Goal: Task Accomplishment & Management: Contribute content

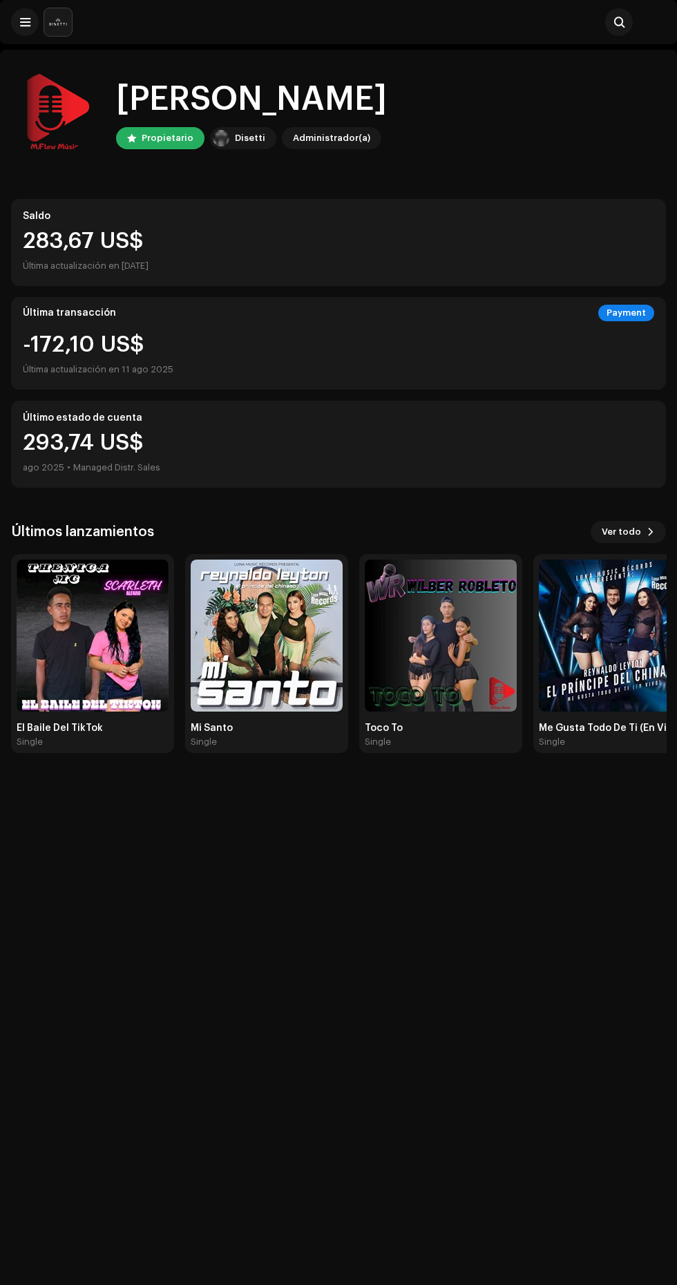
click at [25, 59] on div "Hola, , [PERSON_NAME] [PERSON_NAME] Administrador(a) Saldo 283,67 US$ Última ac…" at bounding box center [338, 412] width 655 height 725
click at [21, 20] on span at bounding box center [25, 22] width 10 height 11
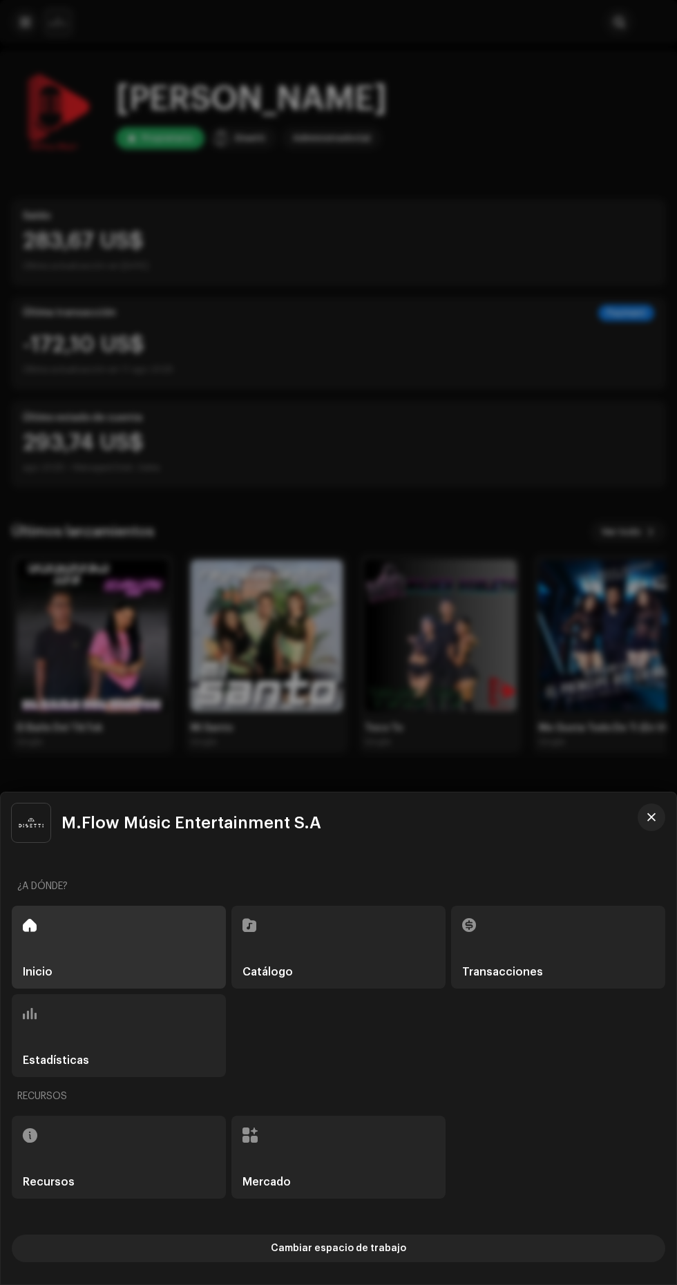
click at [343, 935] on div "Catálogo" at bounding box center [338, 947] width 214 height 83
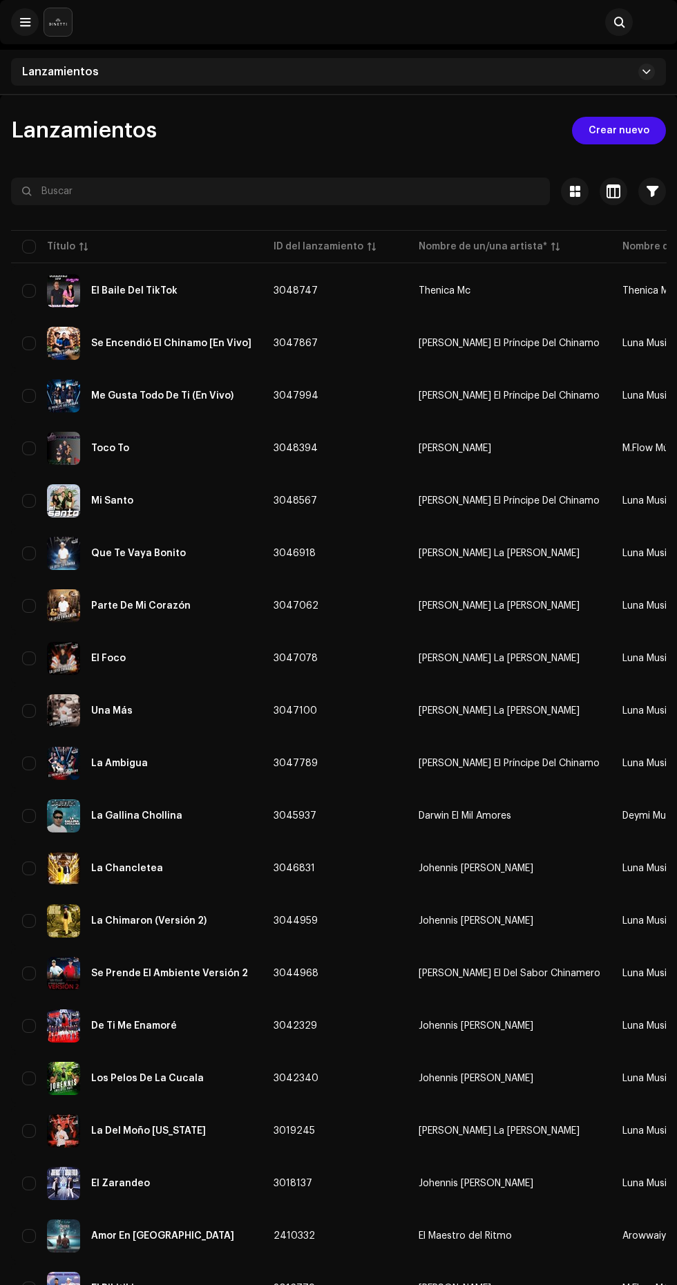
click at [494, 66] on div "Lanzamientos" at bounding box center [338, 72] width 655 height 28
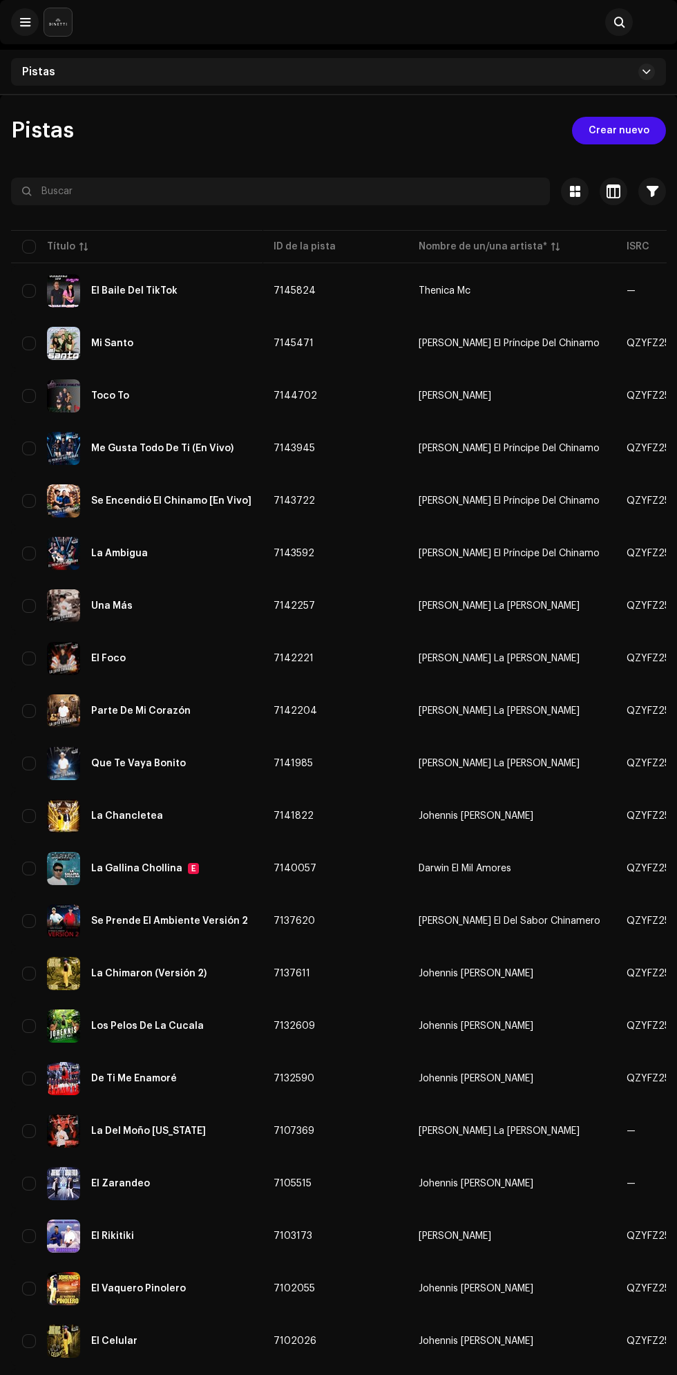
click at [605, 124] on span "Crear nuevo" at bounding box center [619, 131] width 61 height 28
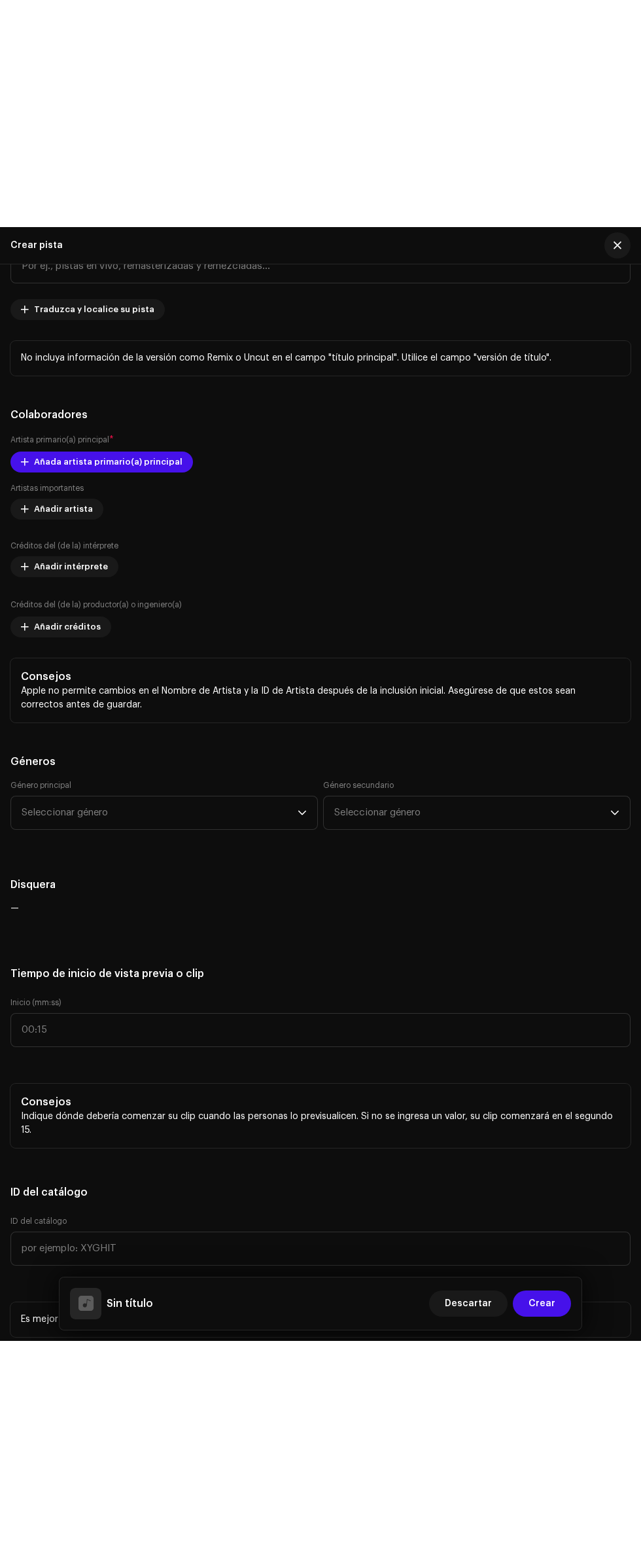
scroll to position [846, 0]
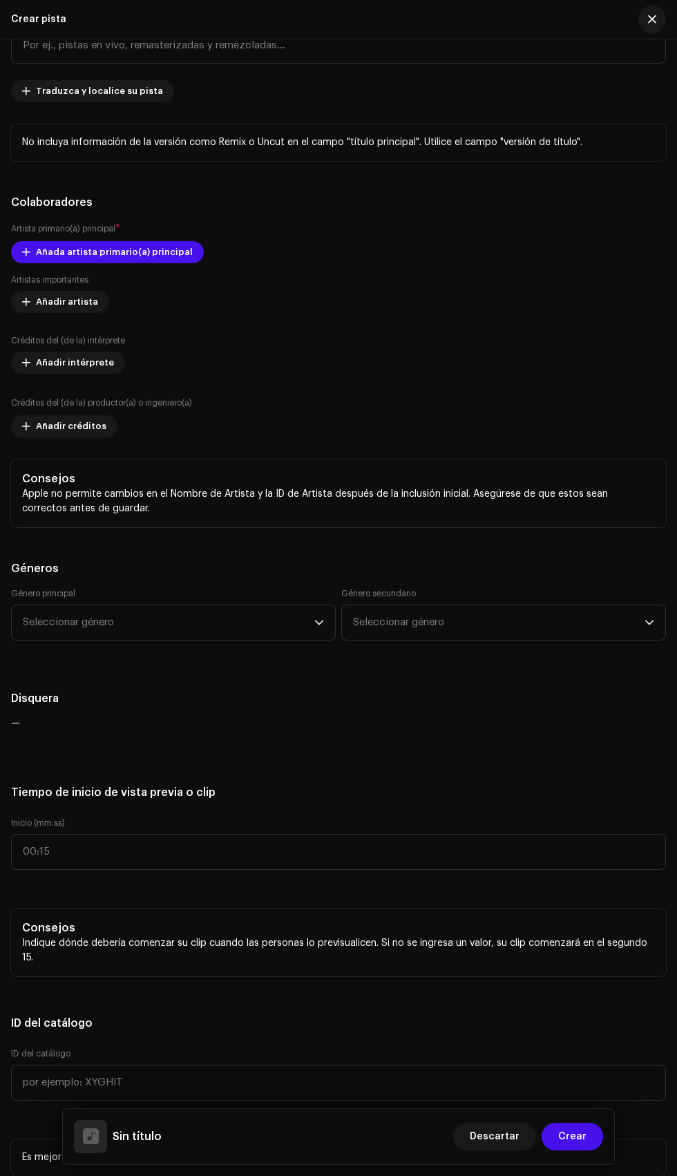
click at [441, 64] on div "Versión del título" at bounding box center [338, 37] width 655 height 53
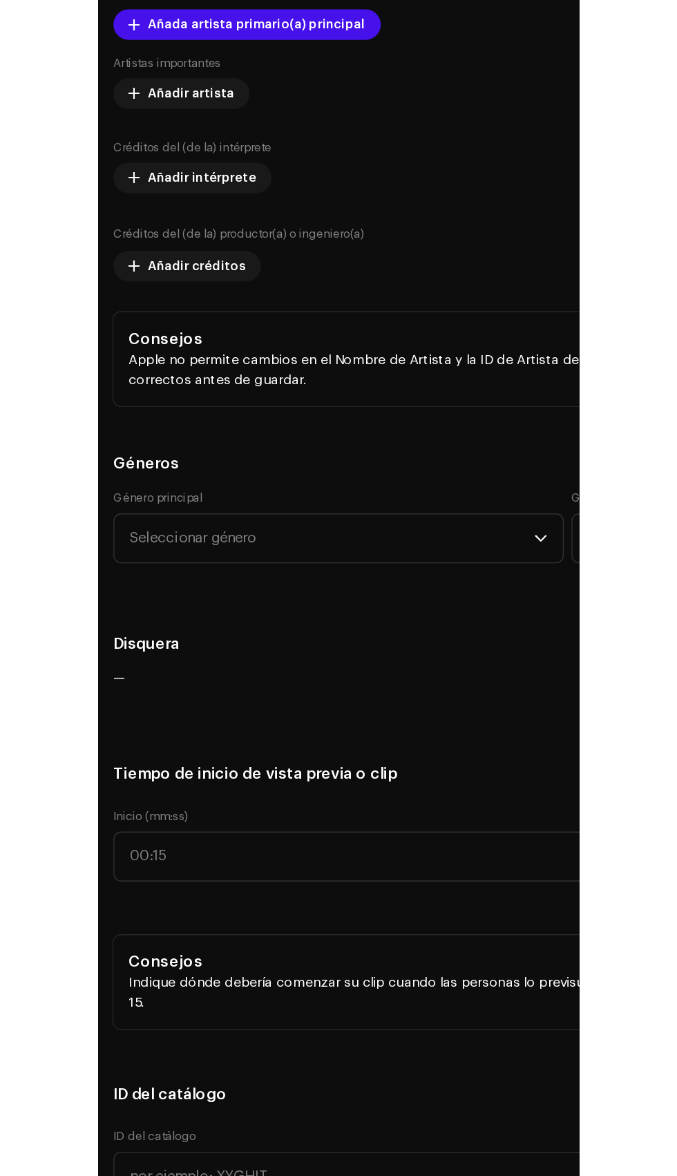
scroll to position [1064, 0]
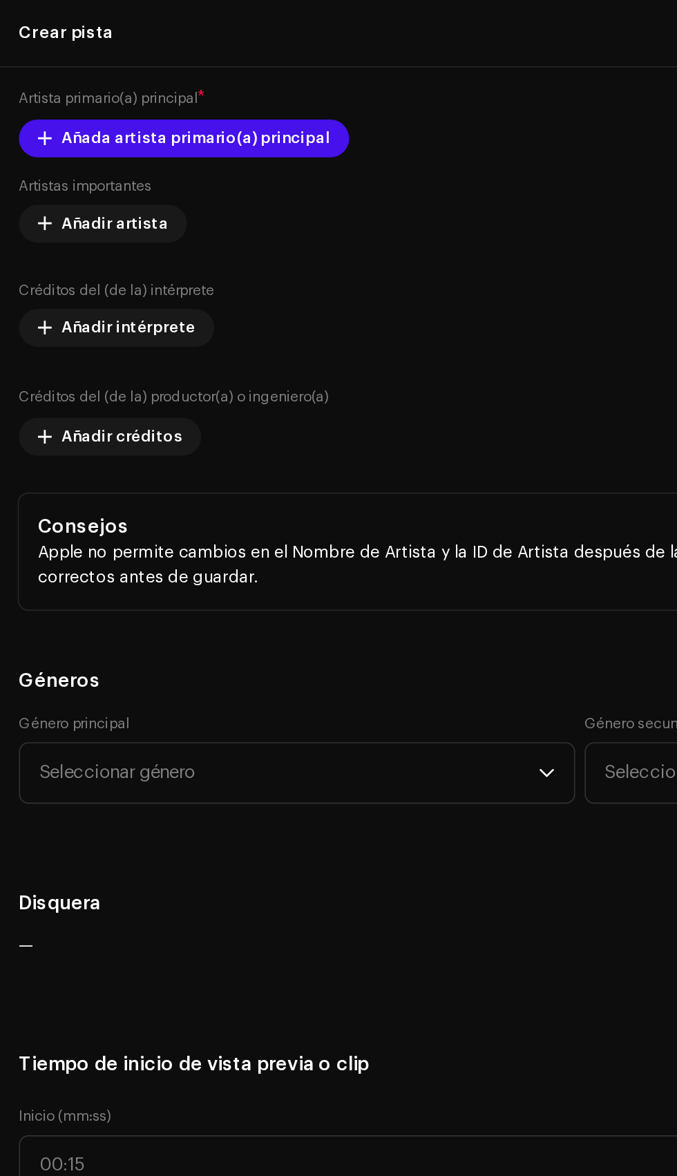
type input "Encontré Felicidad Y Perdí Mi Amigo"
click at [163, 95] on span "Añada artista primario(a) principal" at bounding box center [114, 81] width 157 height 28
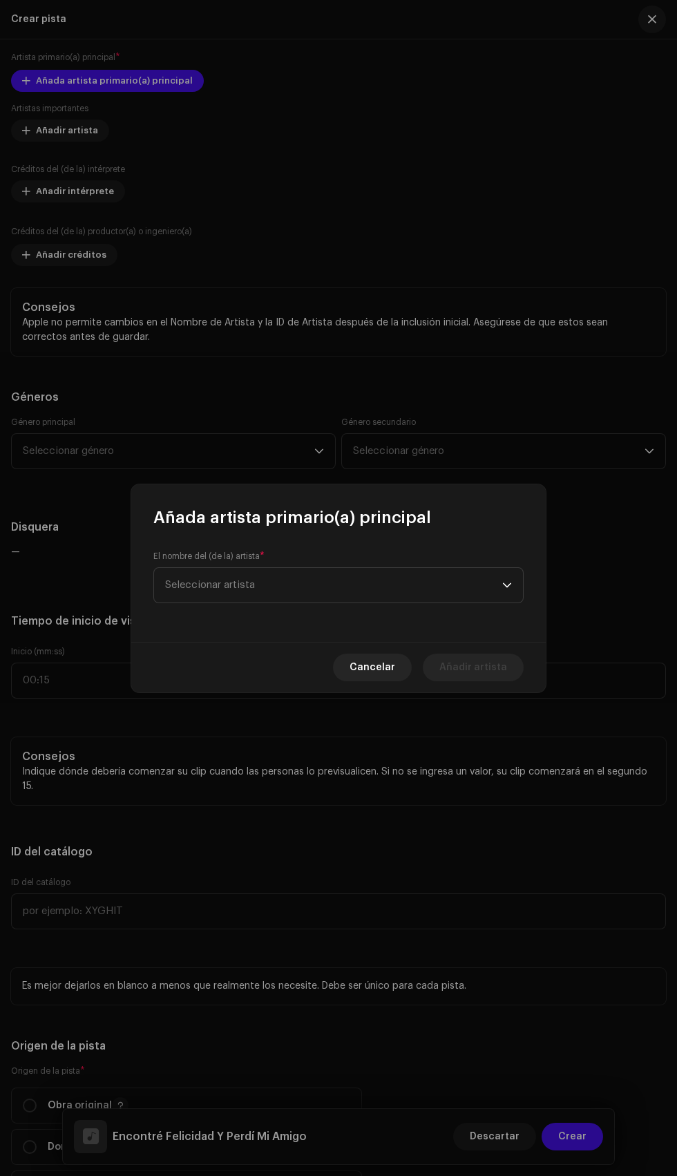
click at [448, 595] on span "Seleccionar artista" at bounding box center [333, 585] width 337 height 35
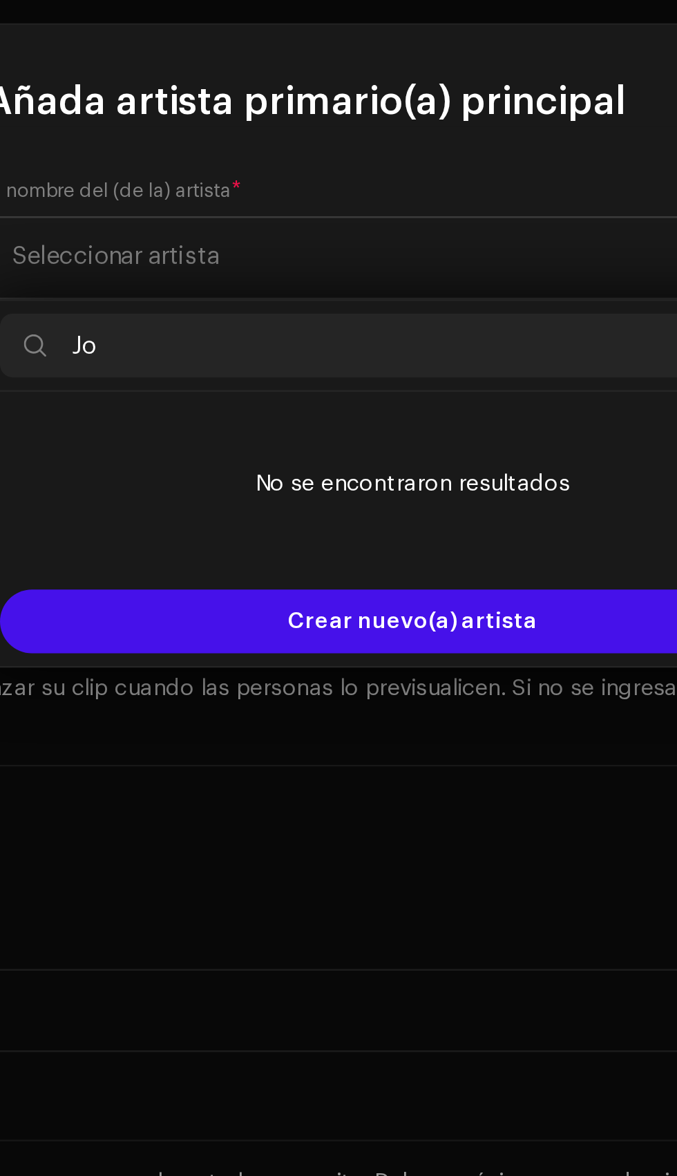
type input "J"
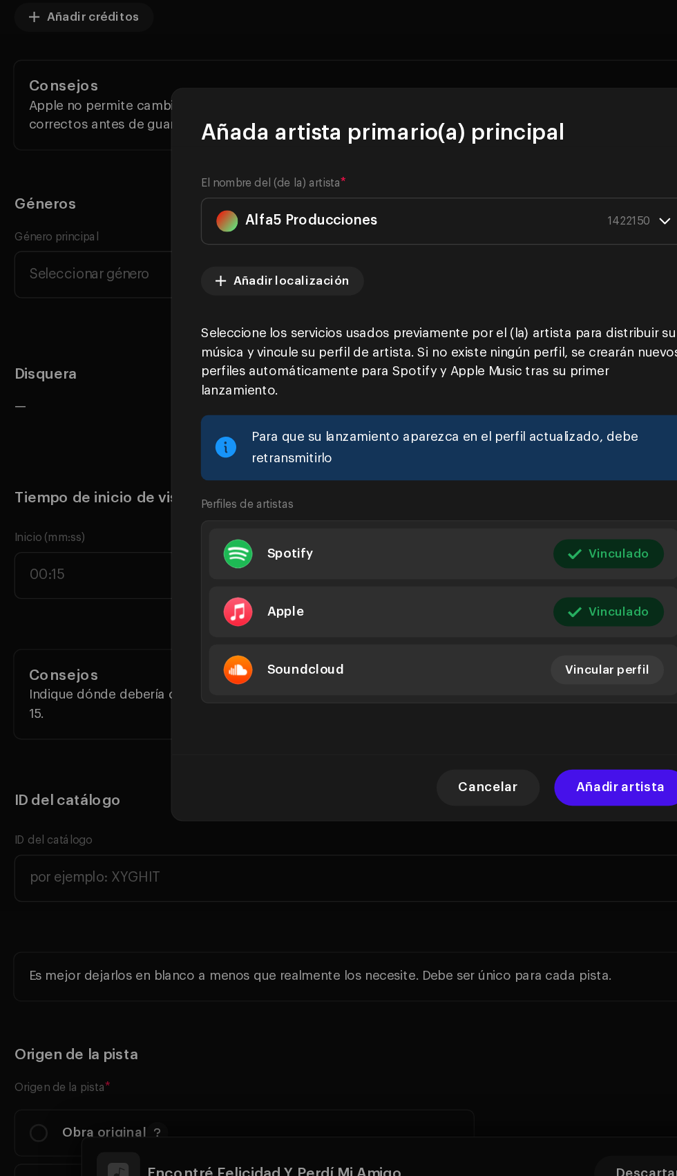
click at [379, 856] on span "Cancelar" at bounding box center [373, 842] width 46 height 28
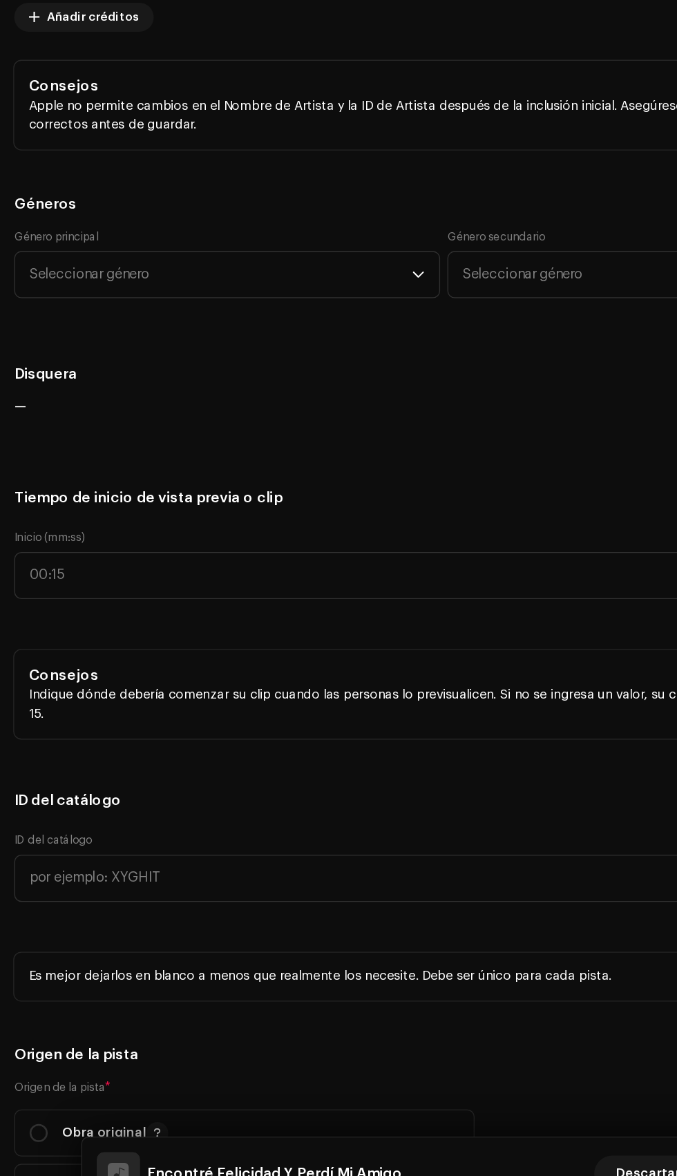
click at [124, 95] on span "Añada artista primario(a) principal" at bounding box center [114, 81] width 157 height 28
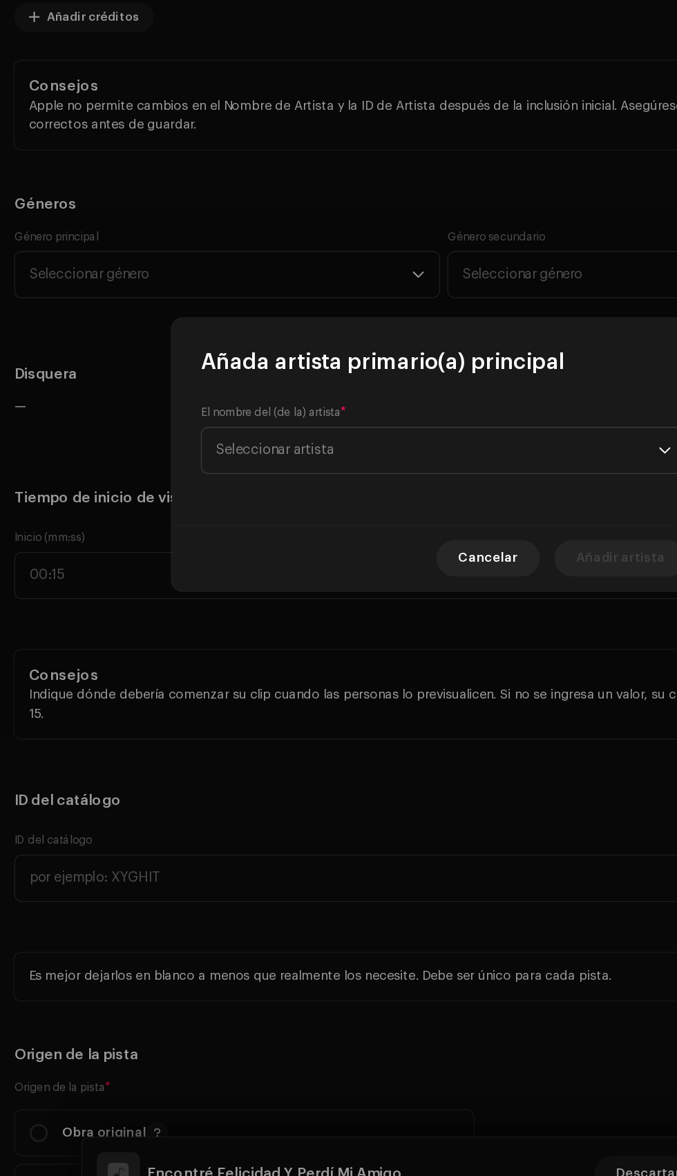
click at [368, 579] on span "Seleccionar artista" at bounding box center [333, 585] width 337 height 35
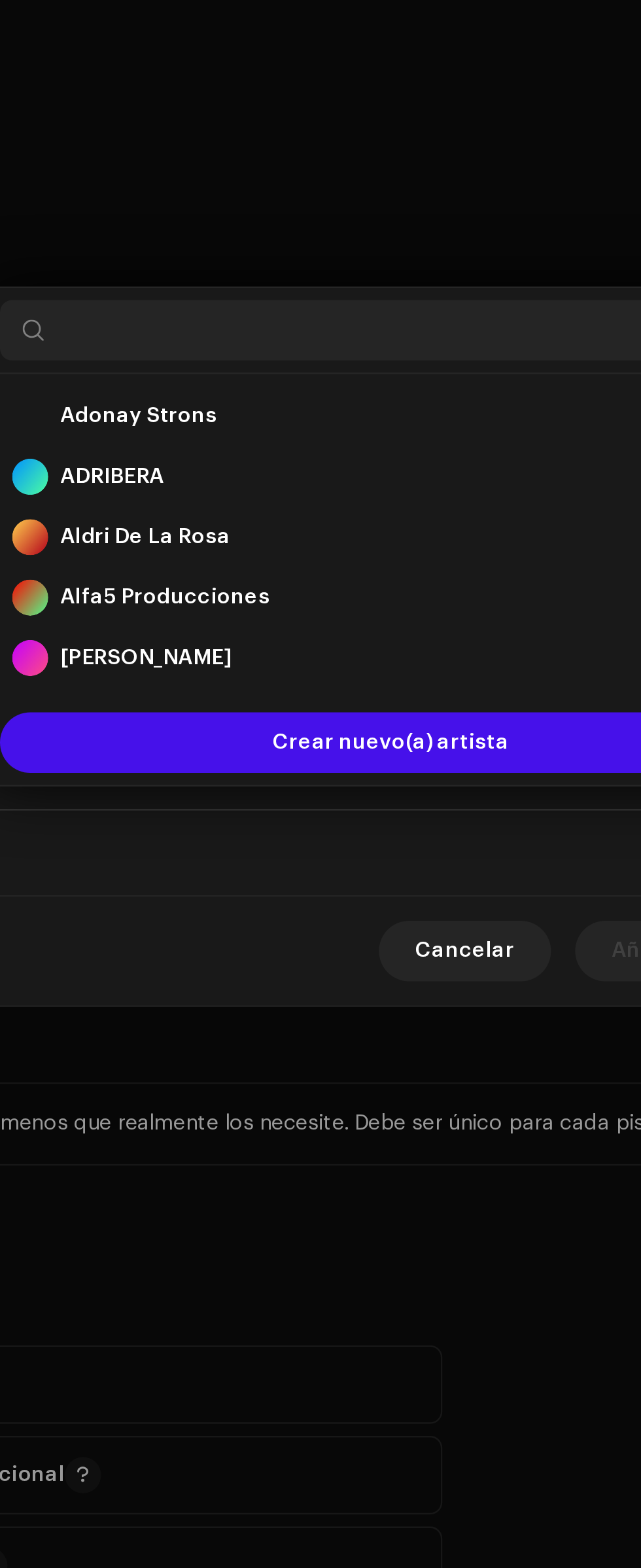
click at [329, 768] on span "Crear nuevo(a) artista" at bounding box center [321, 769] width 102 height 27
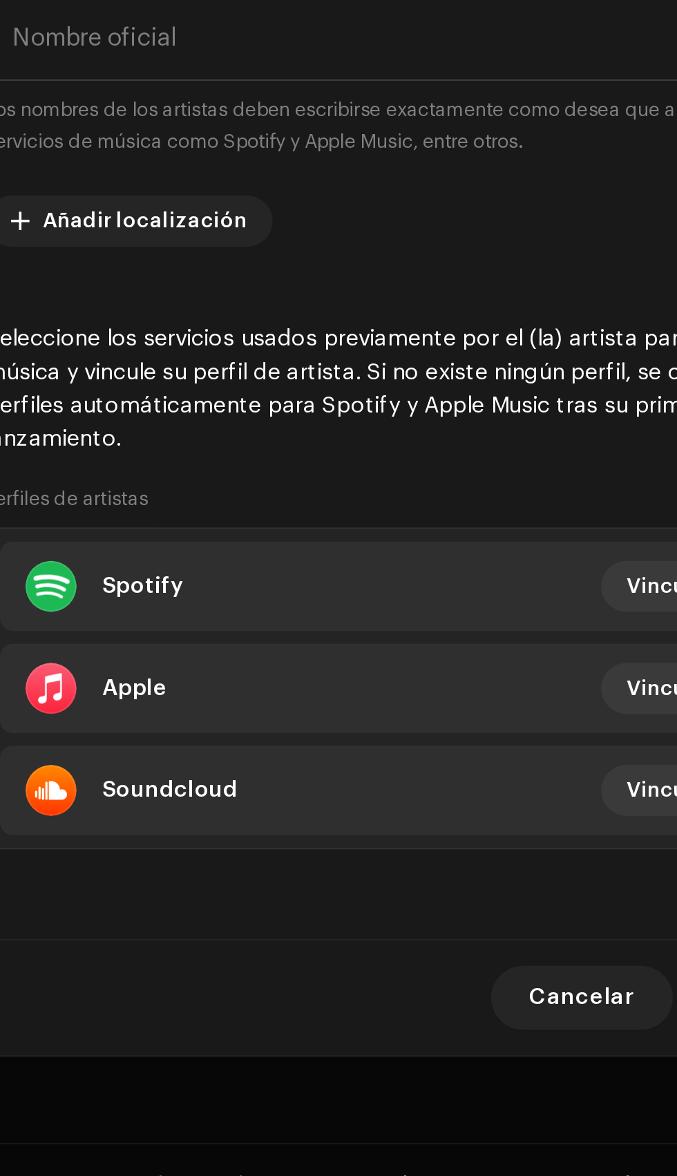
click at [365, 712] on div "Perfiles de artistas Spotify Vincular perfil Apple Vincular perfil Soundcloud V…" at bounding box center [338, 760] width 370 height 159
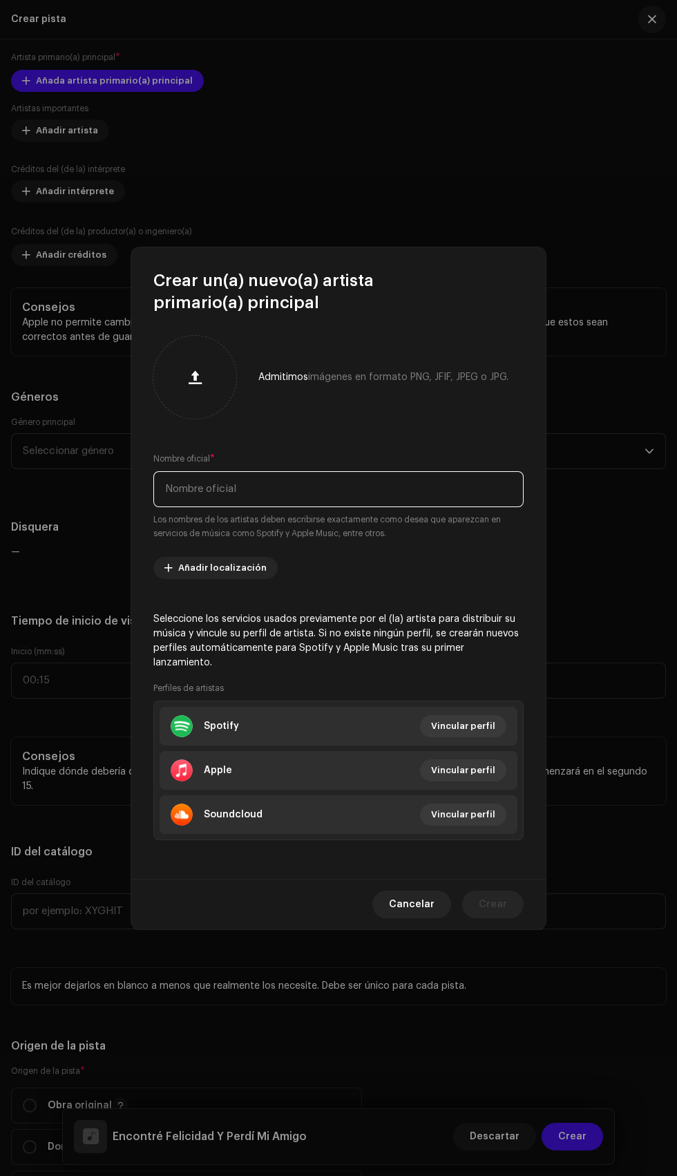
click at [361, 471] on input "text" at bounding box center [338, 489] width 370 height 36
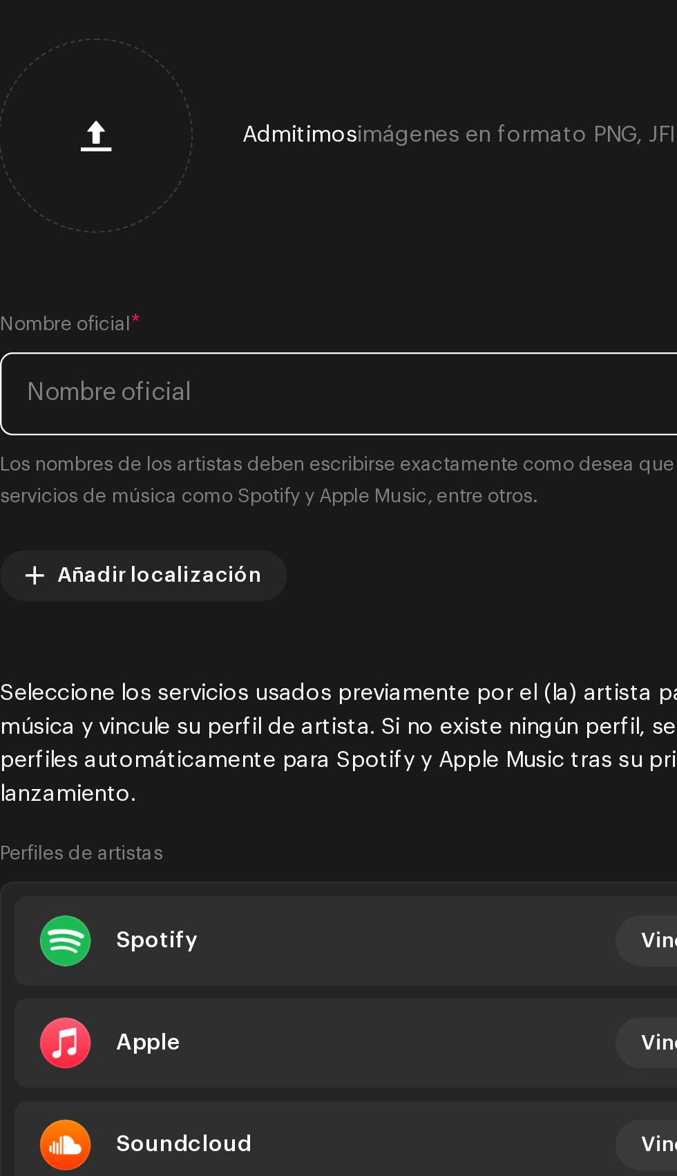
type input "Y"
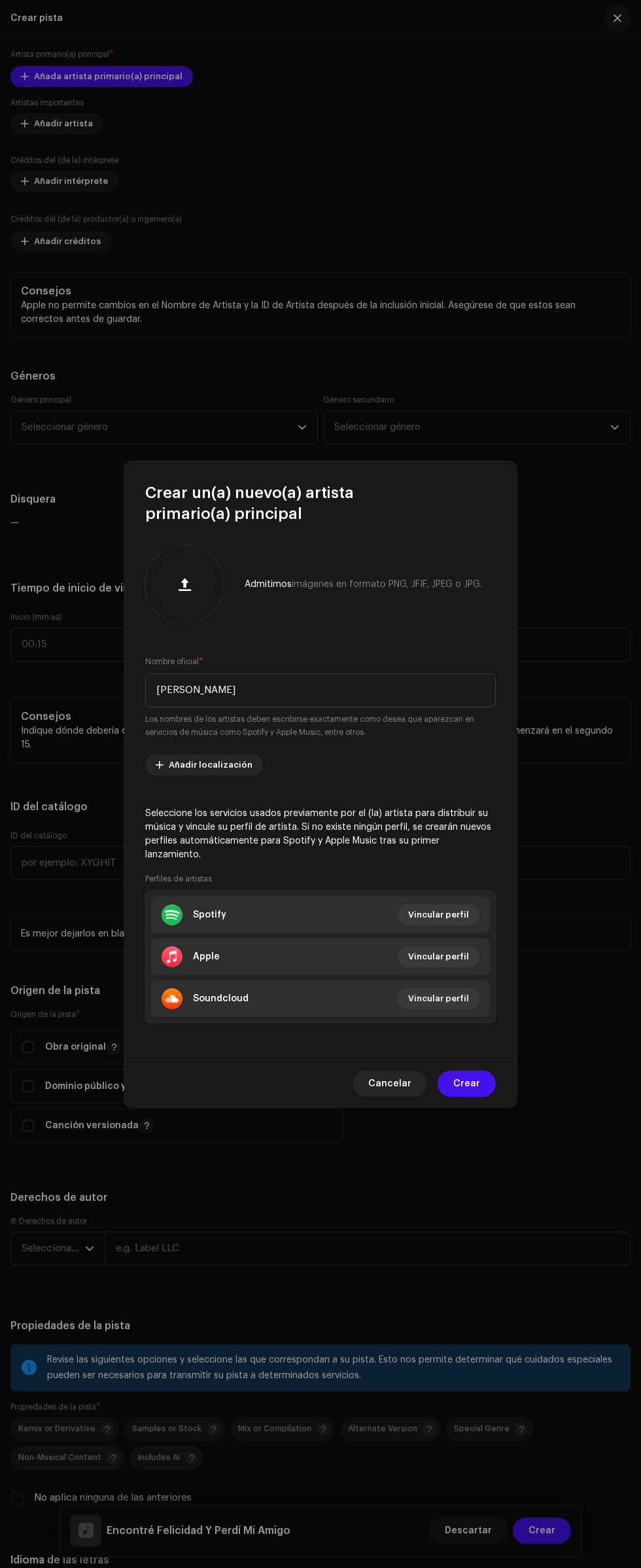
click at [185, 579] on span "button" at bounding box center [185, 584] width 12 height 10
type input "Joys Ramos"
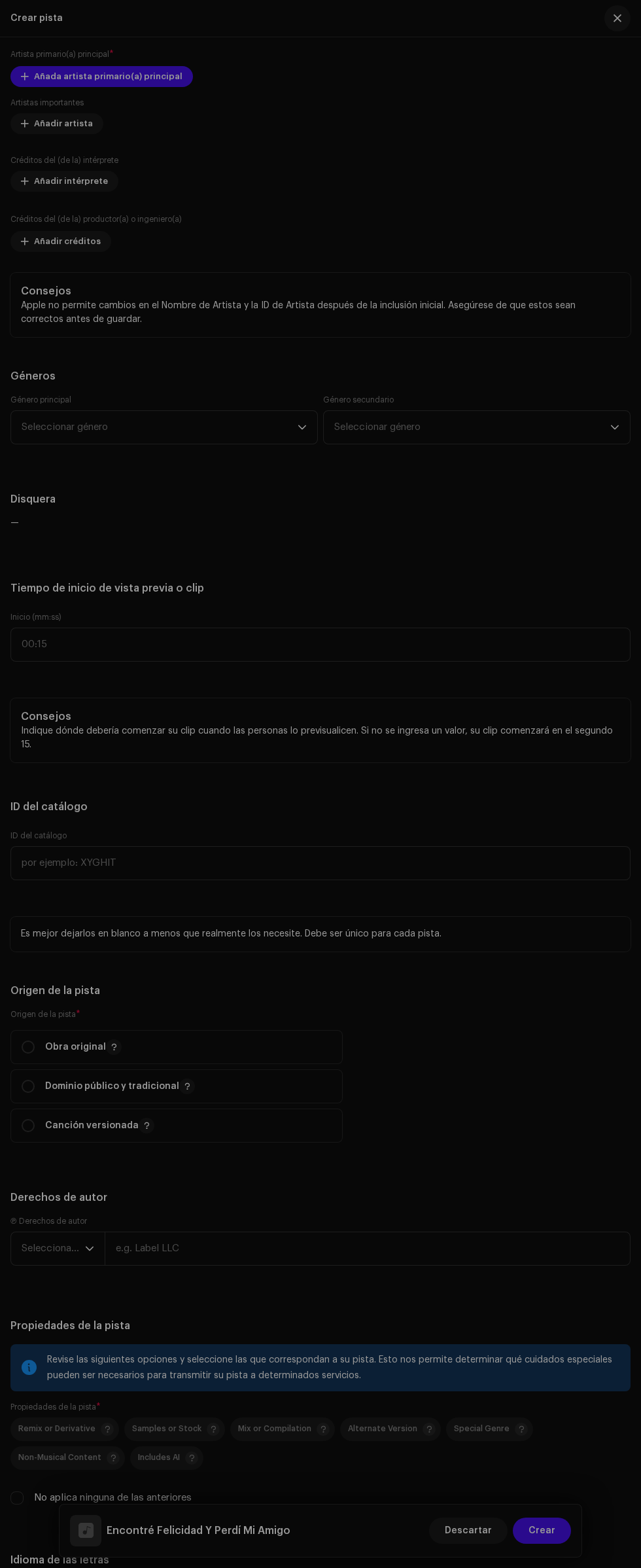
click at [467, 1102] on div "Crear un(a) nuevo(a) artista primario(a) principal Admitimos imágenes en format…" at bounding box center [320, 784] width 641 height 1568
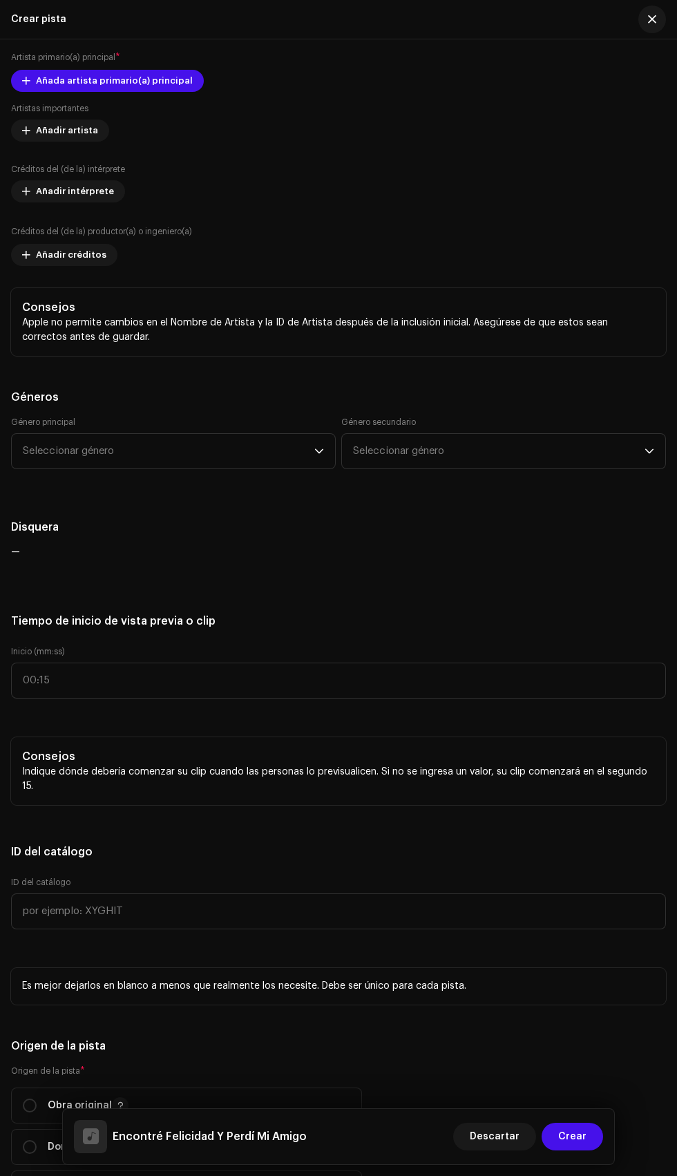
click at [92, 205] on span "Añadir intérprete" at bounding box center [75, 192] width 78 height 28
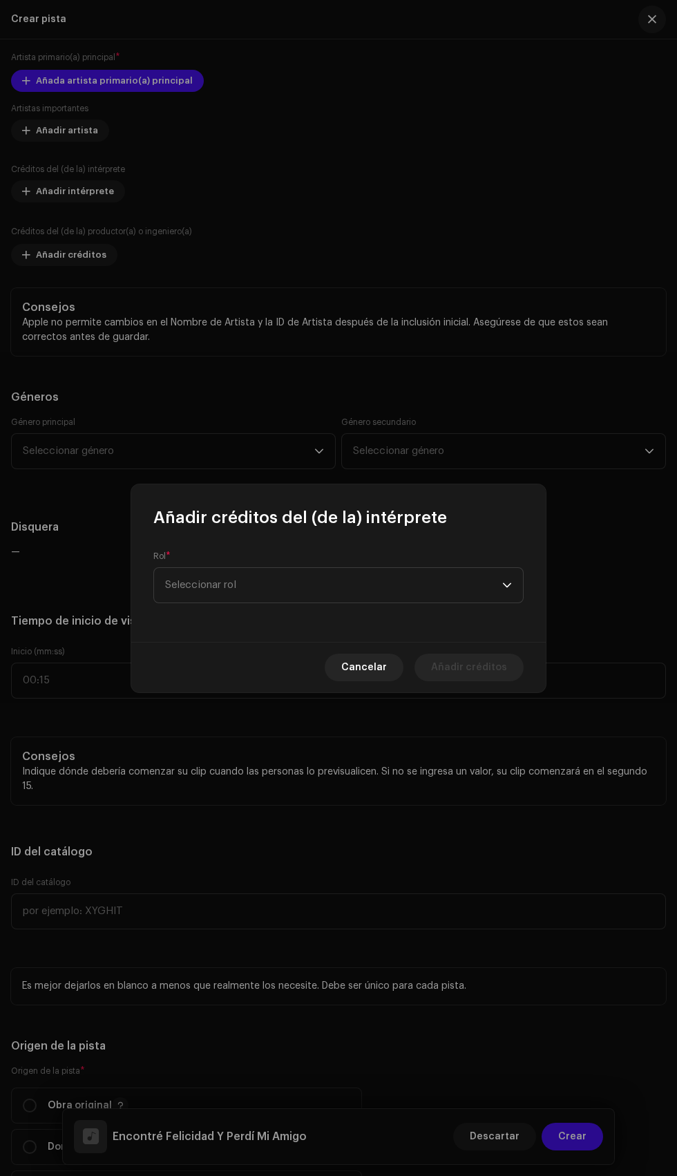
click at [348, 589] on span "Seleccionar rol" at bounding box center [333, 585] width 337 height 35
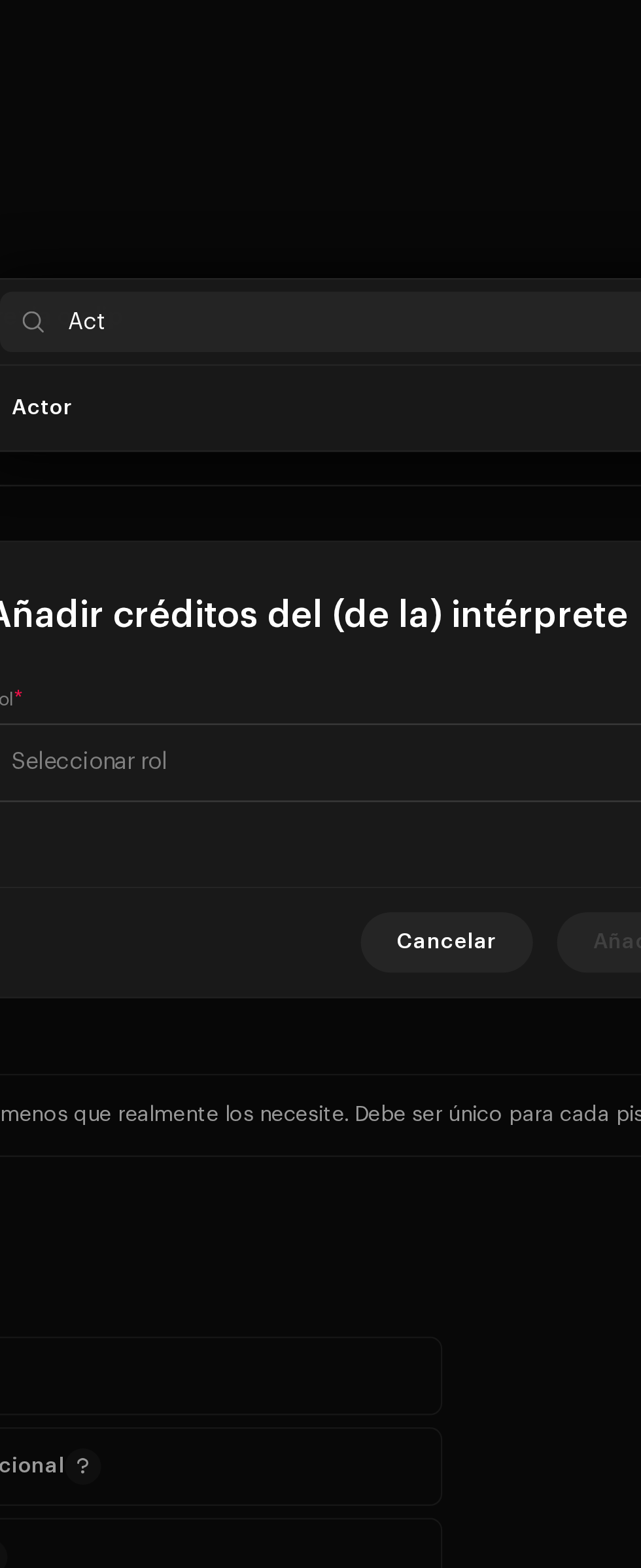
type input "Act"
click at [279, 634] on li "Actor" at bounding box center [321, 628] width 339 height 27
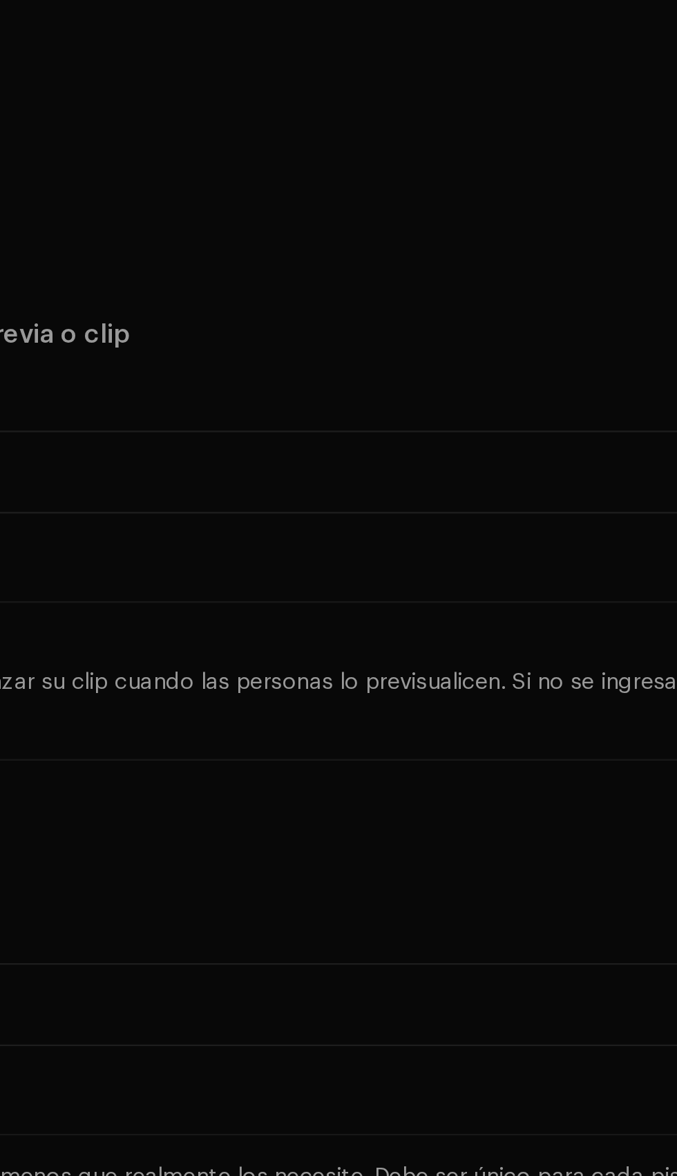
click at [253, 846] on div "Añadir créditos del (de la) intérprete Rol * Actor Nombre * Seleccionar intérpr…" at bounding box center [338, 588] width 677 height 1176
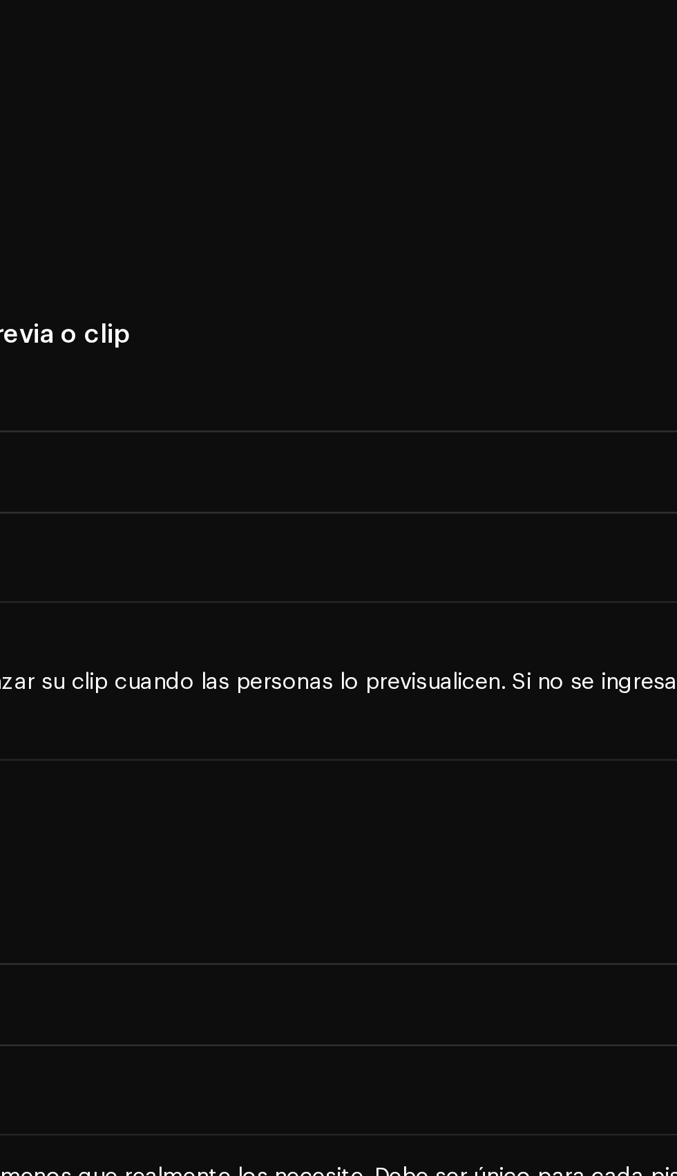
click at [176, 95] on span "Añada artista primario(a) principal" at bounding box center [114, 81] width 157 height 28
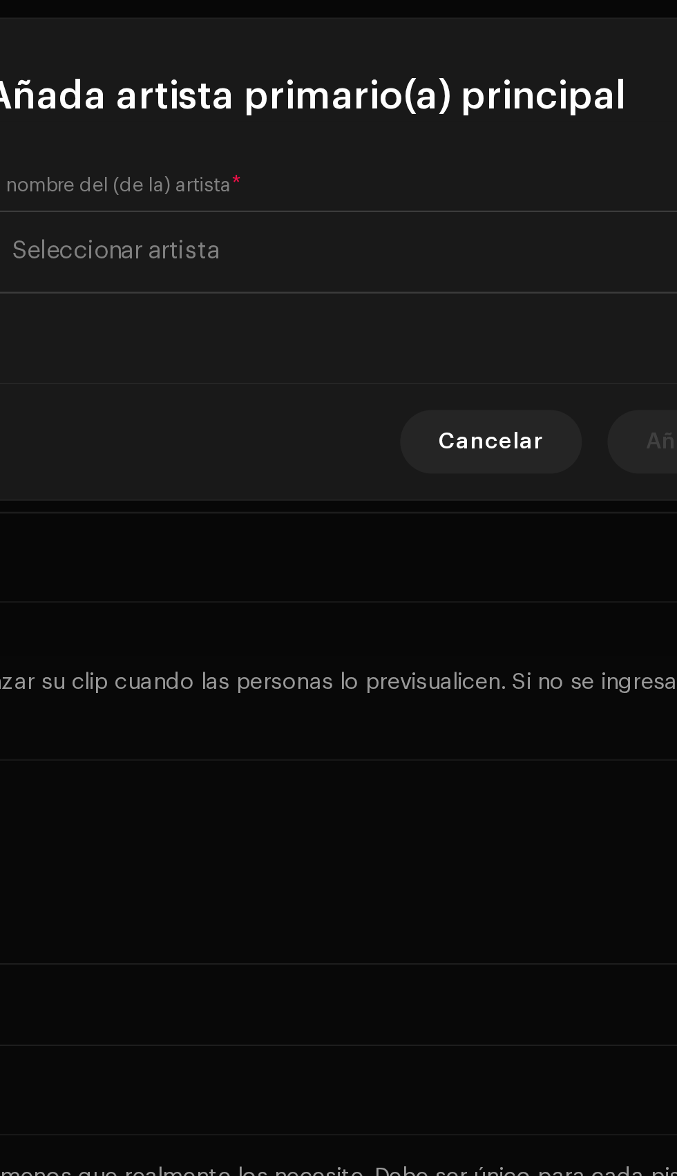
click at [363, 667] on span "Cancelar" at bounding box center [373, 667] width 46 height 28
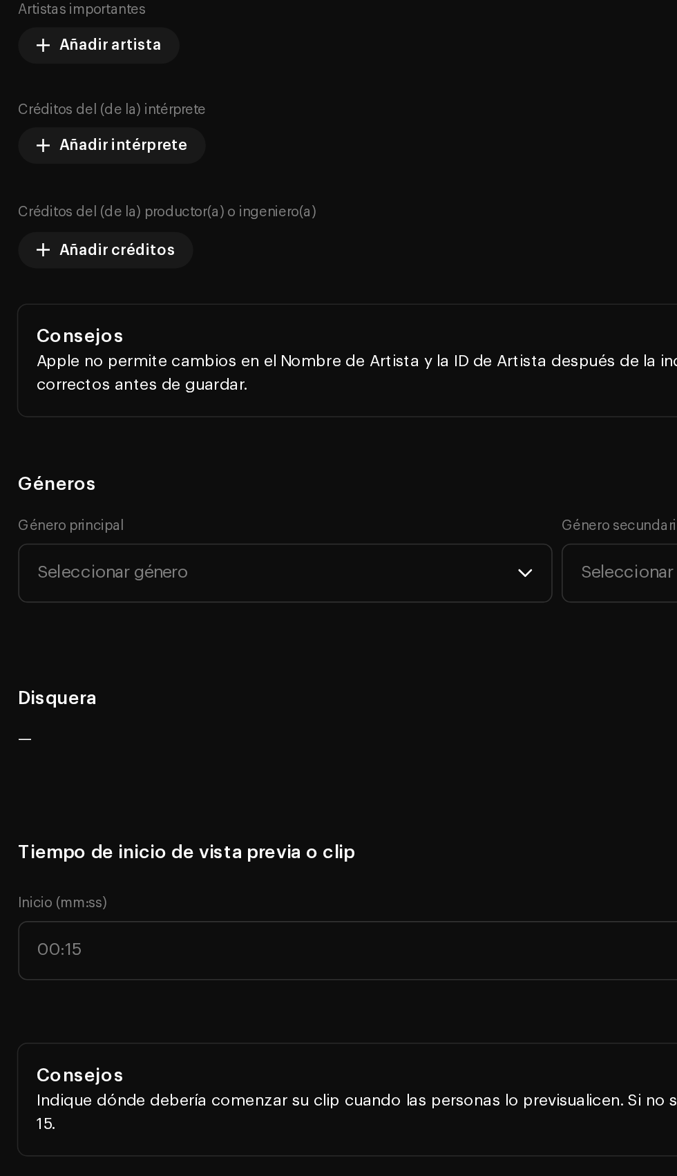
scroll to position [1061, 0]
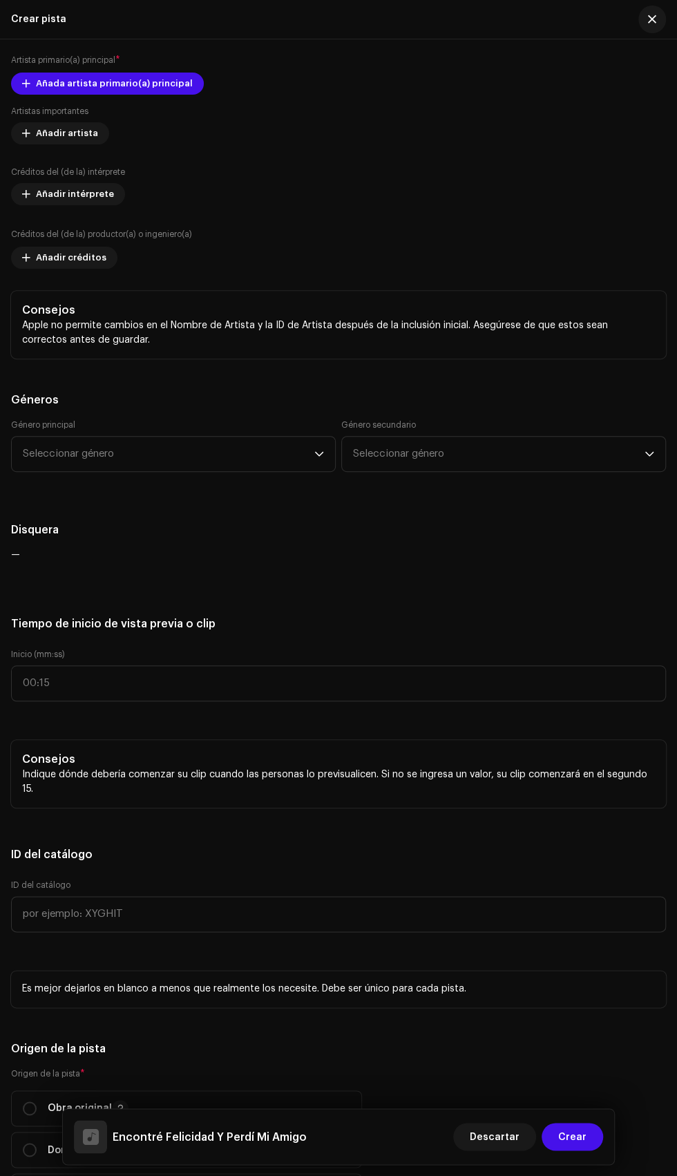
click at [133, 97] on span "Añada artista primario(a) principal" at bounding box center [114, 84] width 157 height 28
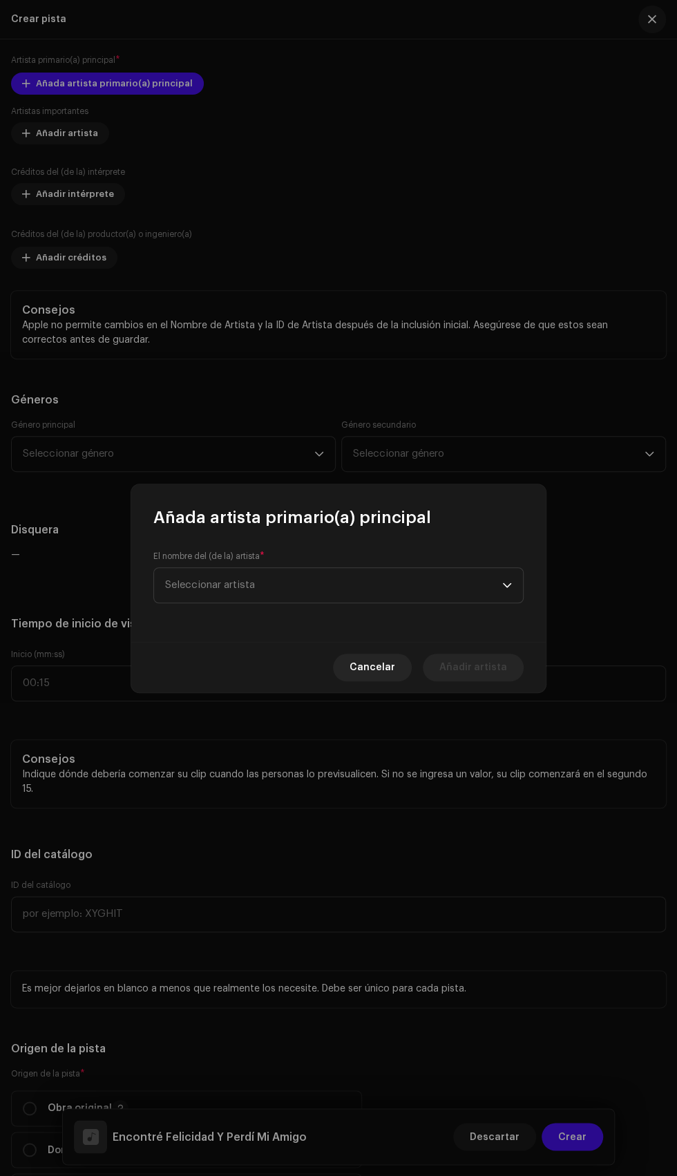
click at [361, 581] on span "Seleccionar artista" at bounding box center [333, 585] width 337 height 35
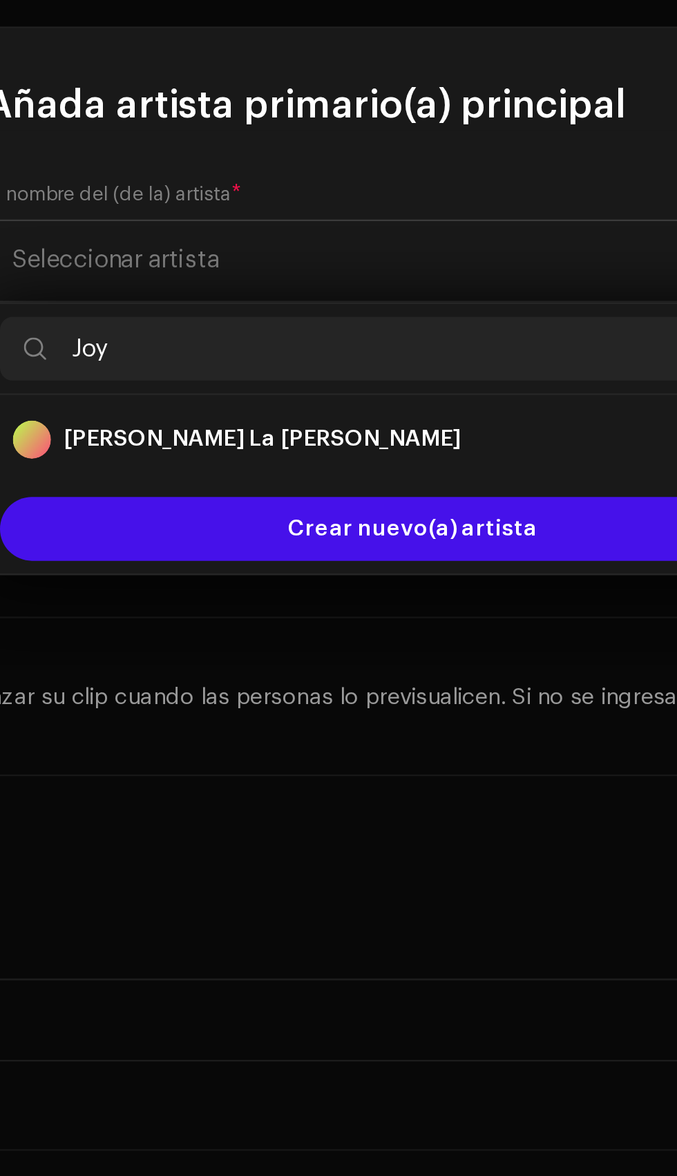
type input "Joys"
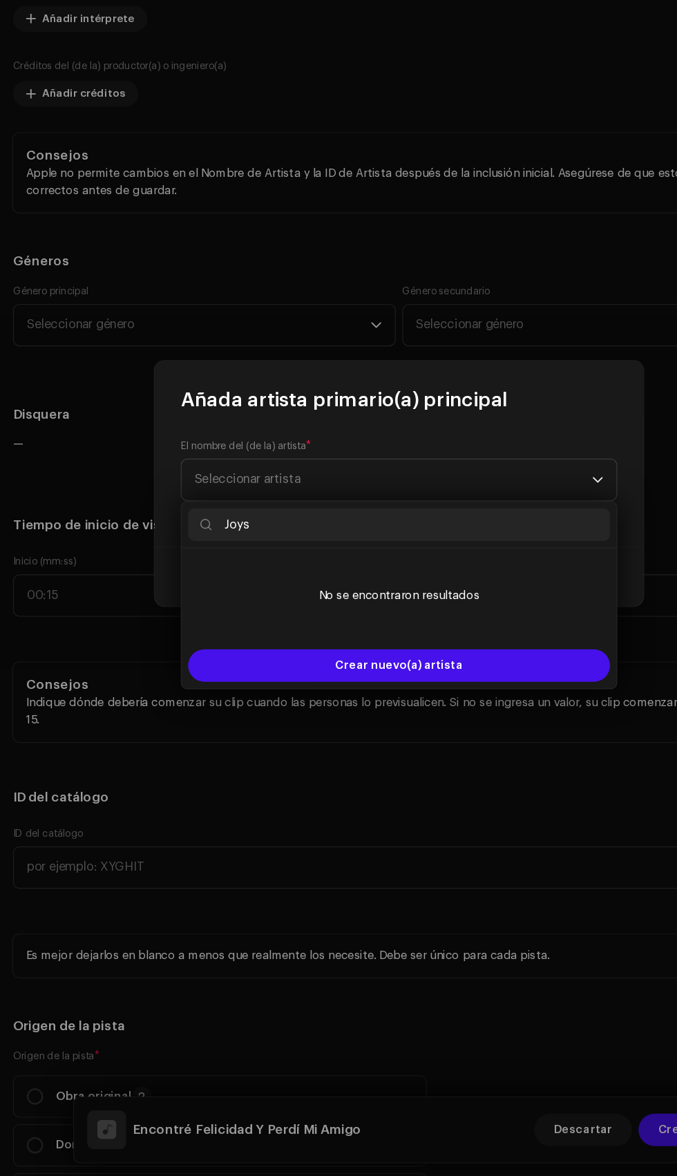
scroll to position [0, 0]
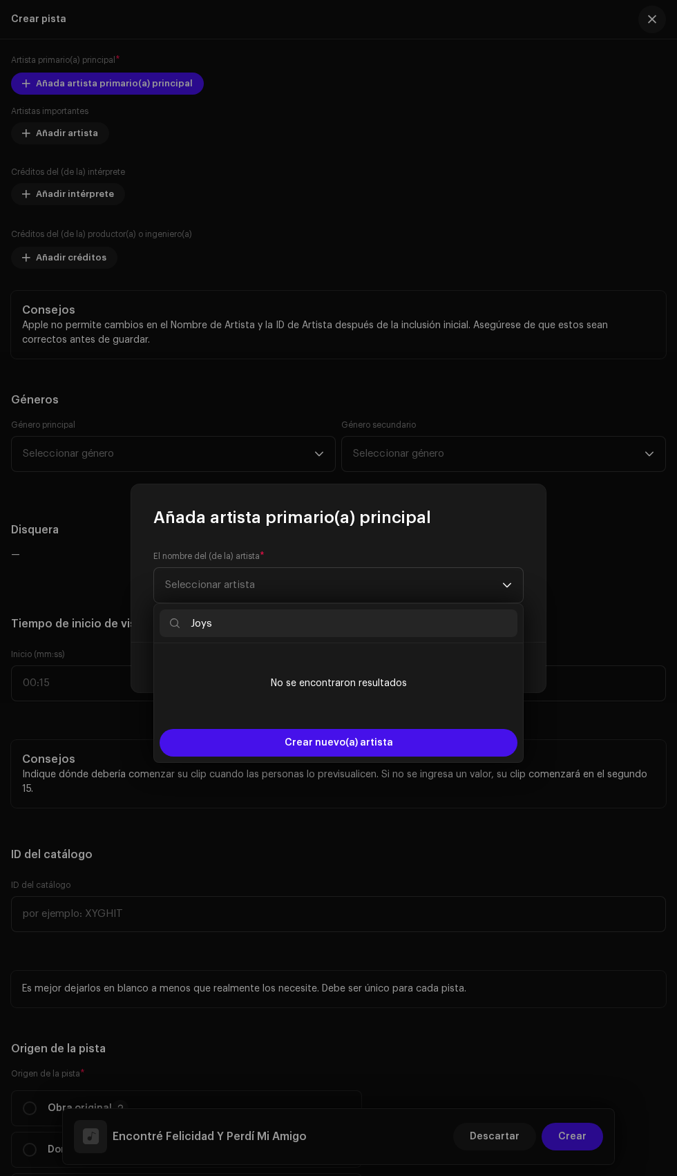
click at [403, 746] on div "Crear nuevo(a) artista" at bounding box center [339, 743] width 358 height 28
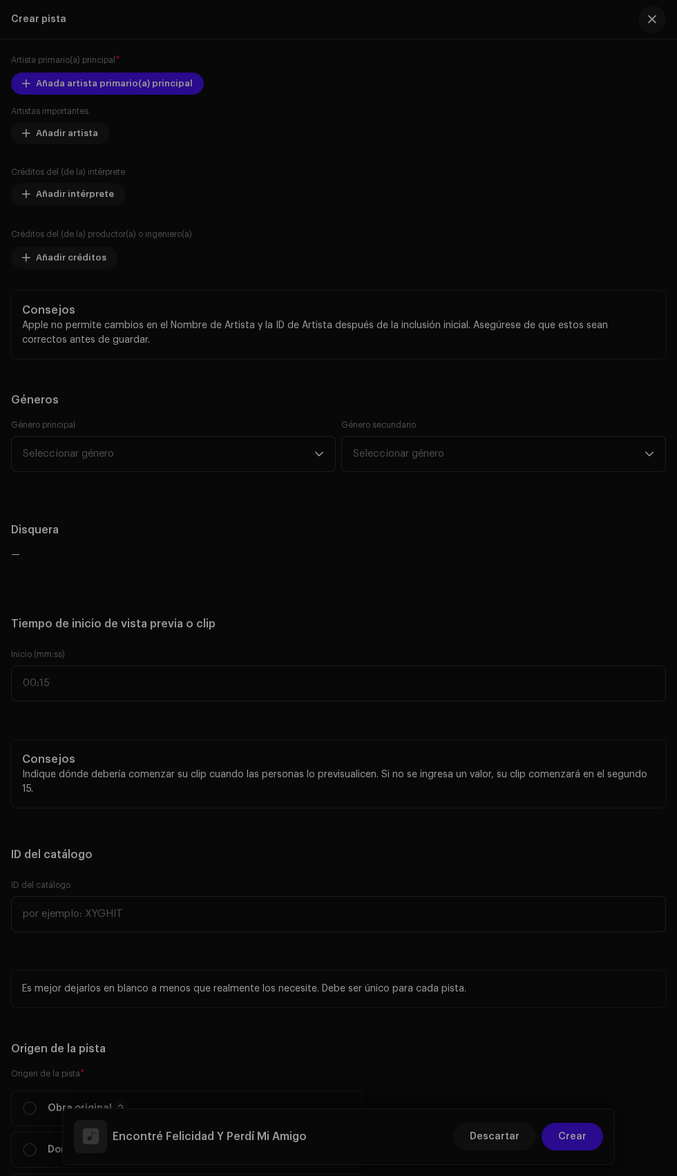
click at [0, 640] on div "Crear un(a) nuevo(a) artista primario(a) principal Admitimos imágenes en format…" at bounding box center [338, 588] width 677 height 1176
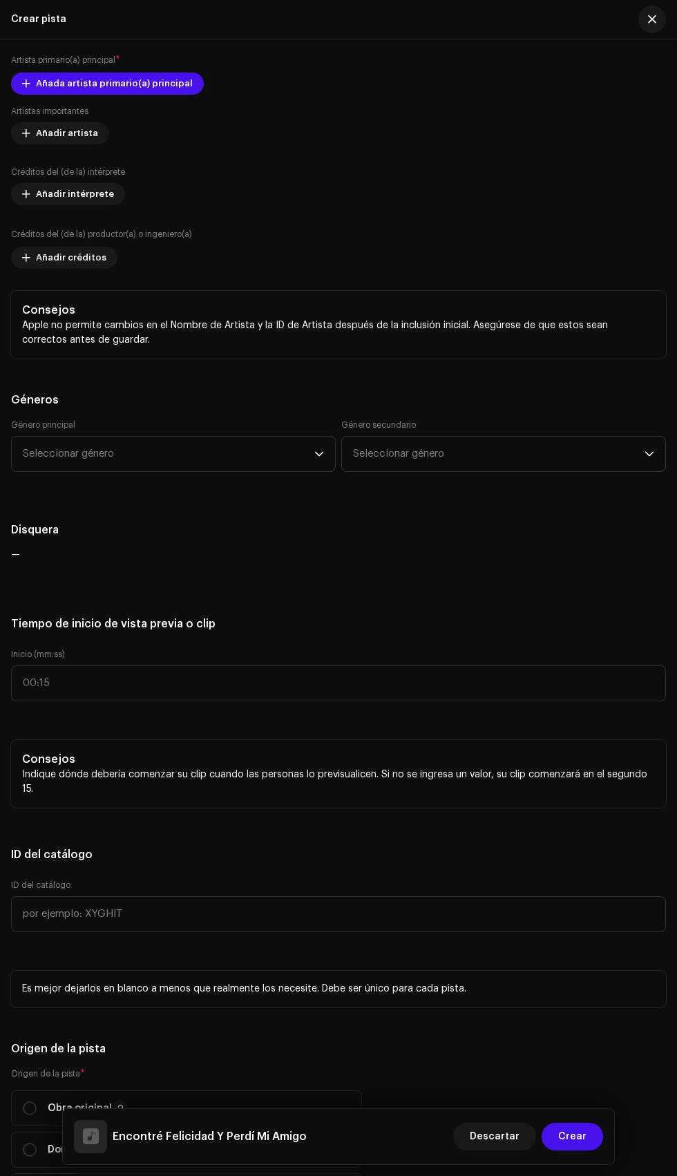
click at [135, 42] on h5 "Colaboradores" at bounding box center [338, 34] width 655 height 17
click at [151, 97] on span "Añada artista primario(a) principal" at bounding box center [114, 84] width 157 height 28
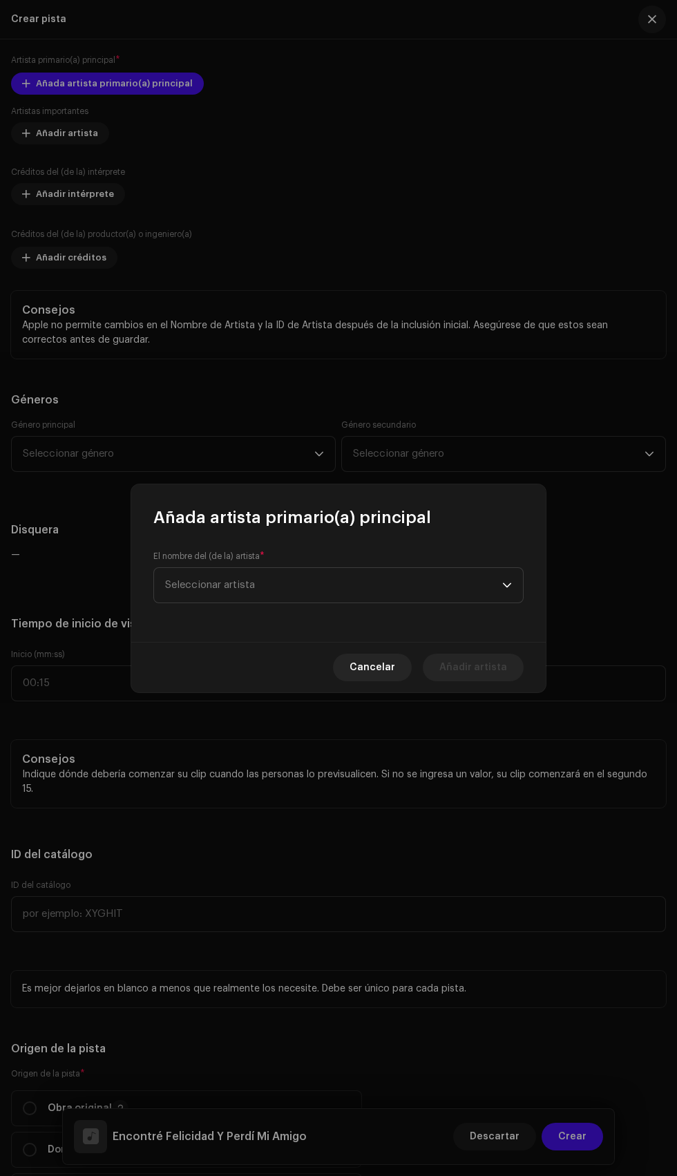
click at [331, 590] on span "Seleccionar artista" at bounding box center [333, 585] width 337 height 35
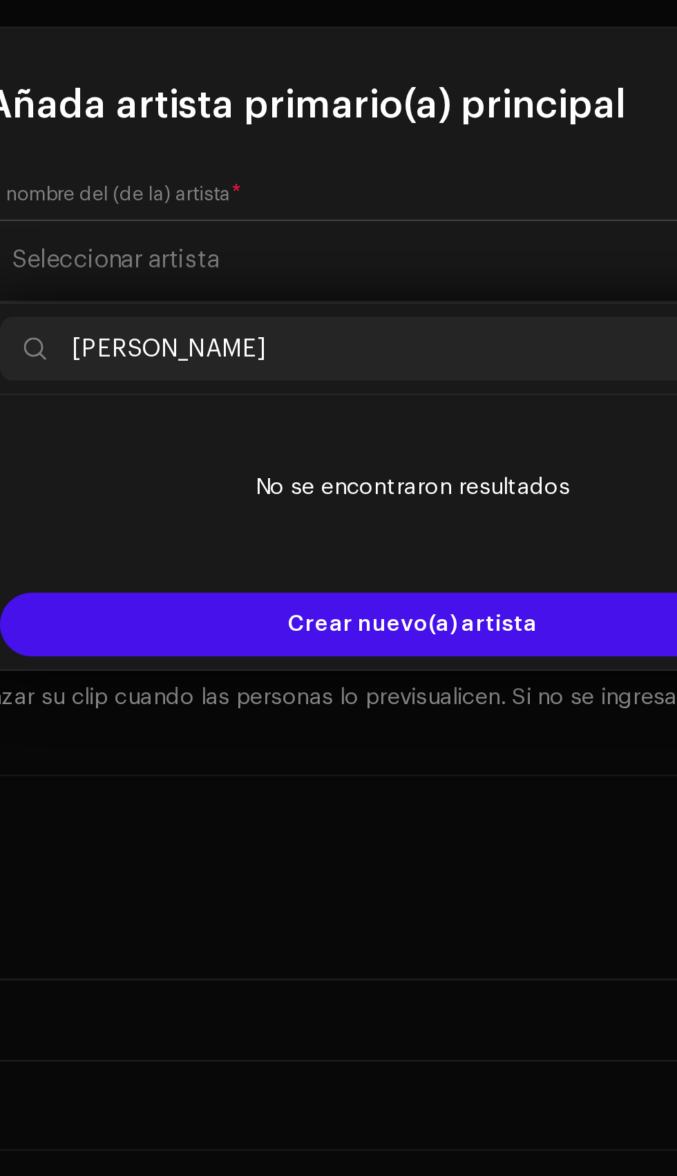
type input "Joys Ramos"
